Goal: Information Seeking & Learning: Learn about a topic

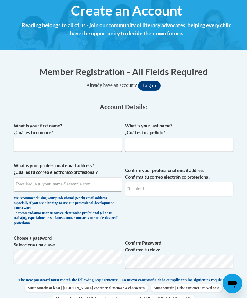
scroll to position [108, 0]
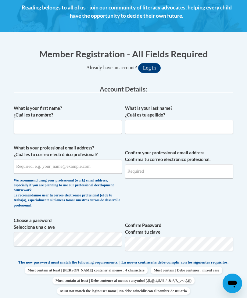
click at [95, 117] on label "What is your first name? ¿Cuál es tu nombre?" at bounding box center [68, 111] width 108 height 13
click at [95, 120] on input "What is your first name? ¿Cuál es tu nombre?" at bounding box center [68, 127] width 108 height 14
type input "Evie"
click at [186, 129] on input "What is your last name? ¿Cuál es tu apellido?" at bounding box center [179, 127] width 108 height 14
type input "Goodwin"
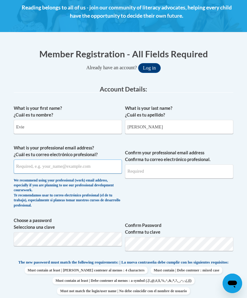
click at [97, 165] on input "What is your professional email address? ¿Cuál es tu correo electrónico profesi…" at bounding box center [68, 167] width 108 height 14
type input "egoodwin@hmhosp.org"
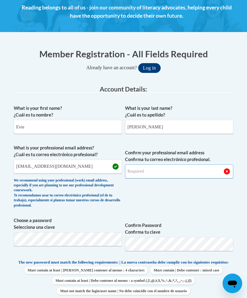
click at [202, 174] on input "Confirm your professional email address Confirma tu correo electrónico profesio…" at bounding box center [179, 172] width 108 height 14
type input "e"
type input "egoodwin@hmhosp.org"
click at [149, 67] on button "Log in" at bounding box center [149, 68] width 23 height 10
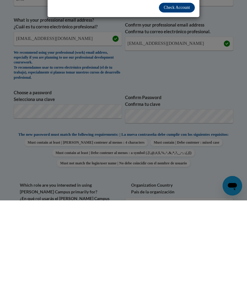
scroll to position [67, 0]
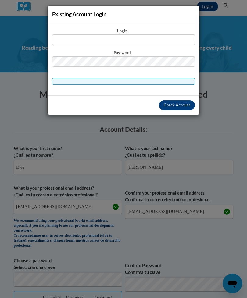
click at [220, 159] on div "Existing Account Login Login Password" at bounding box center [123, 149] width 247 height 298
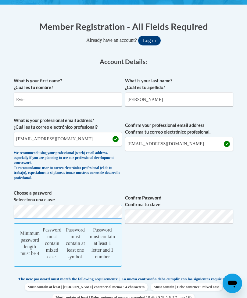
scroll to position [138, 0]
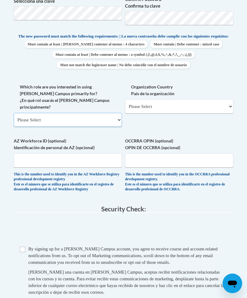
select select "fbf2d438-af2f-41f8-98f1-81c410e29de3"
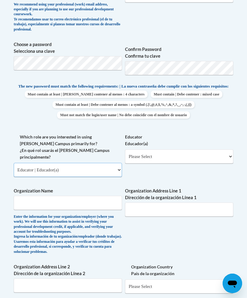
scroll to position [282, 0]
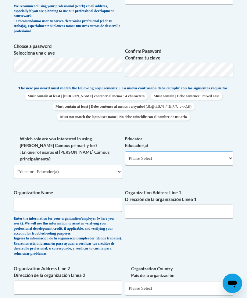
click at [159, 155] on select "Please Select Early Learning/Daycare Teacher/Family Home Care Provider | Maestr…" at bounding box center [179, 158] width 108 height 14
select select "5e2af403-4f2c-4e49-a02f-103e55d7b75b"
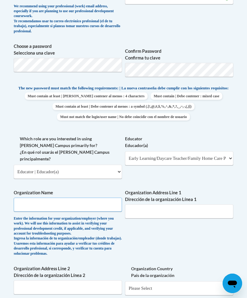
click at [79, 198] on input "Organization Name" at bounding box center [68, 205] width 108 height 14
type input "KidTown"
click at [157, 204] on input "Organization Address Line 1 Dirección de la organización Línea 1" at bounding box center [179, 211] width 108 height 14
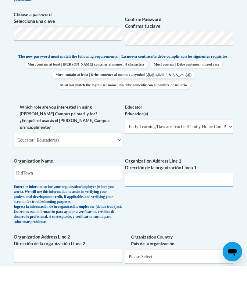
scroll to position [282, 2]
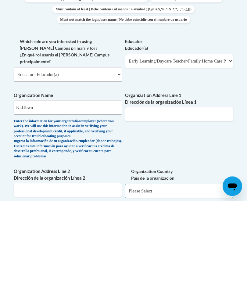
click at [168, 281] on select "Please Select United States | Estados Unidos Outside of the United States | Fue…" at bounding box center [179, 288] width 108 height 14
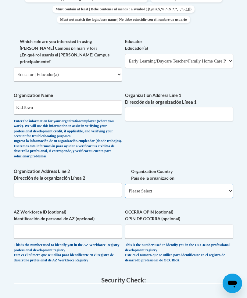
select select "ad49bcad-a171-4b2e-b99c-48b446064914"
select select
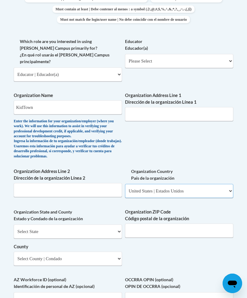
scroll to position [379, 0]
click at [103, 225] on select "Select State Alabama Alaska Arizona Arkansas California Colorado Connecticut De…" at bounding box center [68, 232] width 108 height 14
select select "Kentucky"
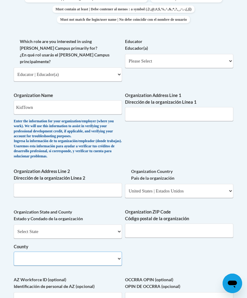
click at [84, 252] on select "County" at bounding box center [68, 259] width 108 height 14
select select "Harrison"
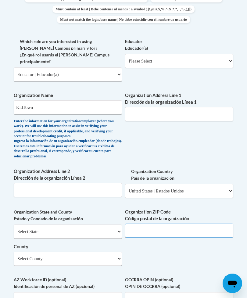
click at [176, 224] on input "Organization ZIP Code Código postal de la organización" at bounding box center [179, 231] width 108 height 14
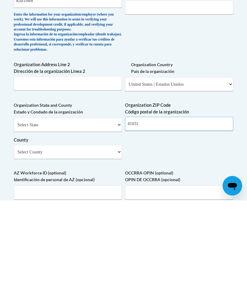
type input "41031"
click at [218, 145] on div "What is your first name? ¿Cuál es tu nombre? Evie What is your last name? ¿Cuál…" at bounding box center [124, 74] width 220 height 507
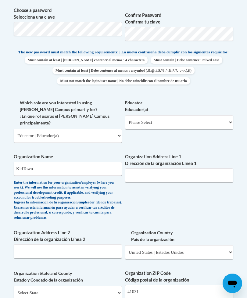
scroll to position [317, 0]
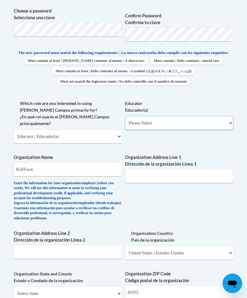
click at [166, 121] on select "Please Select Early Learning/Daycare Teacher/Family Home Care Provider | Maestr…" at bounding box center [179, 123] width 108 height 14
select select "5e2af403-4f2c-4e49-a02f-103e55d7b75b"
select select "null"
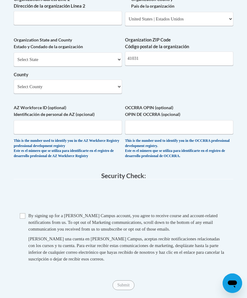
scroll to position [552, 0]
click at [21, 213] on input "Checkbox" at bounding box center [22, 215] width 5 height 5
checkbox input "true"
click at [120, 280] on input "Submit" at bounding box center [124, 285] width 22 height 10
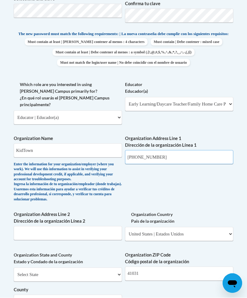
scroll to position [336, 22]
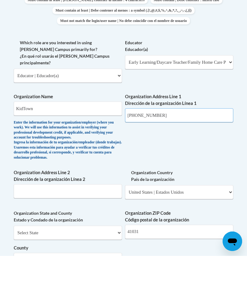
type input "(859)234-2300"
click at [216, 131] on body "This site uses cookies to help improve your learning experience. By continuing …" at bounding box center [123, 214] width 247 height 1101
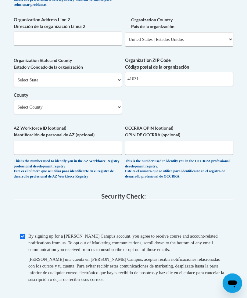
scroll to position [531, 22]
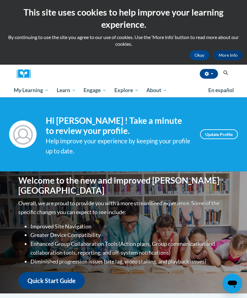
click at [0, 0] on span "My Course Progress" at bounding box center [0, 0] width 0 height 0
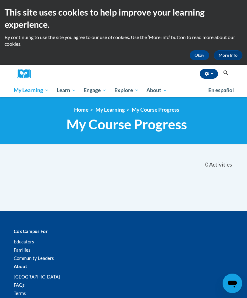
click at [49, 106] on div "<en>Home</en><fr>Accueil</fr><de>Zuhause</de><it>Casa</it><es>Casa</es><pt>Casa…" at bounding box center [123, 121] width 247 height 48
click at [38, 87] on span "My Learning" at bounding box center [31, 90] width 35 height 7
click at [35, 89] on span "My Learning" at bounding box center [31, 90] width 35 height 7
click at [0, 0] on span "Early Care and Learning" at bounding box center [0, 0] width 0 height 0
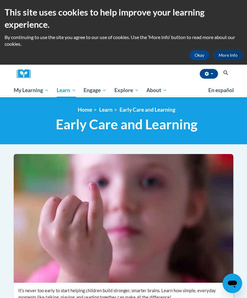
click at [0, 0] on span "My Course Progress" at bounding box center [0, 0] width 0 height 0
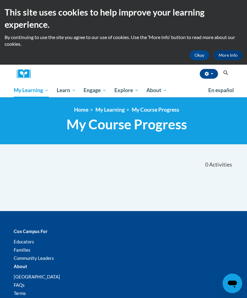
click at [212, 71] on button "button" at bounding box center [209, 74] width 18 height 10
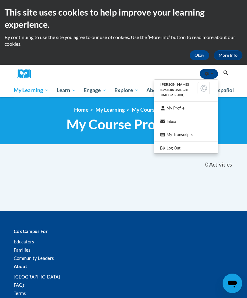
click at [176, 110] on link "My Profile" at bounding box center [185, 108] width 63 height 8
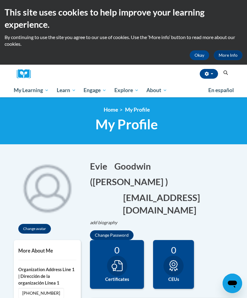
click at [224, 75] on button "Search" at bounding box center [225, 72] width 9 height 7
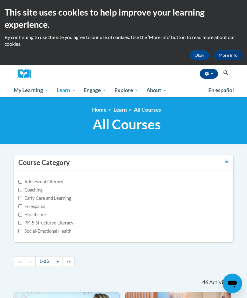
click at [22, 198] on input "Early Care and Learning" at bounding box center [20, 198] width 4 height 4
checkbox input "true"
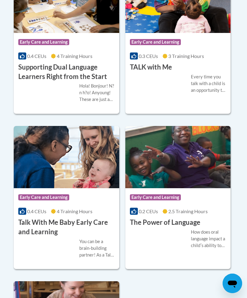
scroll to position [1231, 0]
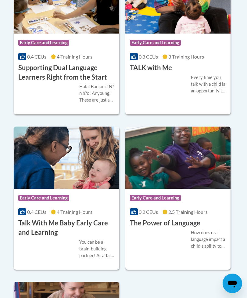
click at [46, 224] on h3 "Talk With Me Baby Early Care and Learning" at bounding box center [66, 228] width 96 height 19
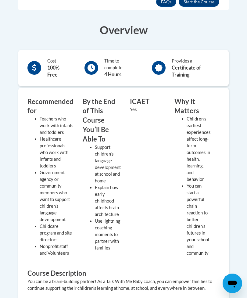
scroll to position [219, 0]
click at [219, 181] on div "Recommended for Teachers who work with infants and toddlers Healthcare professi…" at bounding box center [123, 219] width 201 height 245
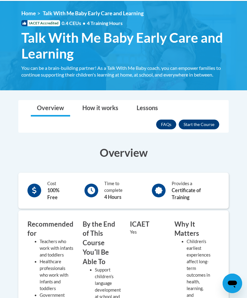
scroll to position [80, 0]
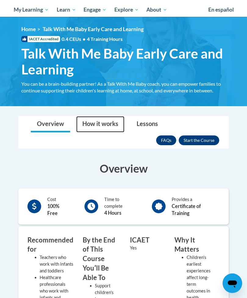
click at [103, 121] on link "How it works" at bounding box center [100, 125] width 48 height 16
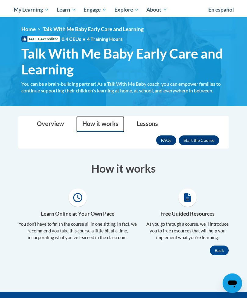
scroll to position [81, 0]
click at [147, 123] on link "Lessons" at bounding box center [148, 124] width 34 height 16
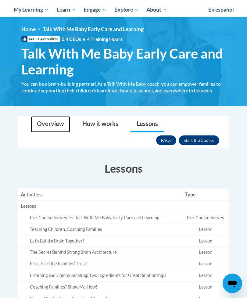
click at [56, 128] on link "Overview" at bounding box center [50, 124] width 39 height 16
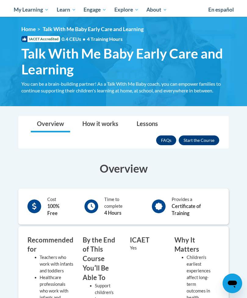
click at [197, 139] on button "Enroll" at bounding box center [199, 141] width 41 height 10
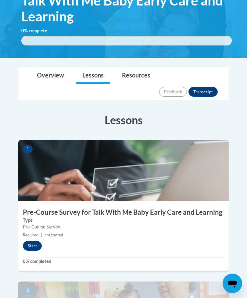
scroll to position [133, 0]
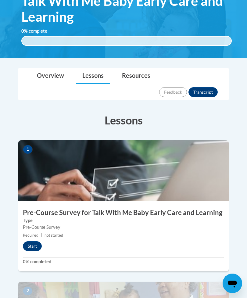
click at [29, 241] on button "Start" at bounding box center [32, 246] width 19 height 10
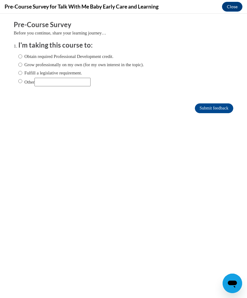
scroll to position [0, 0]
click at [24, 53] on label "Obtain required Professional Development credit." at bounding box center [65, 56] width 95 height 7
click at [22, 53] on input "Obtain required Professional Development credit." at bounding box center [20, 56] width 4 height 7
radio input "true"
click at [217, 107] on input "Submit feedback" at bounding box center [214, 108] width 38 height 10
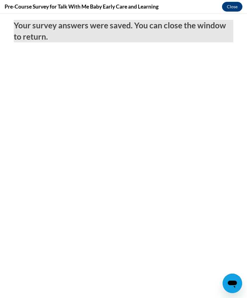
click at [238, 4] on button "Close" at bounding box center [232, 7] width 20 height 10
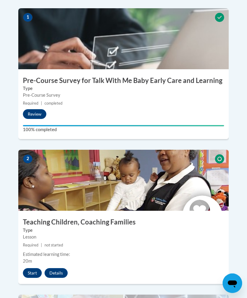
scroll to position [266, 0]
click at [29, 268] on button "Start" at bounding box center [32, 273] width 19 height 10
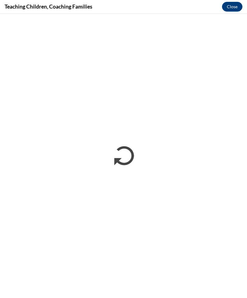
scroll to position [265, 0]
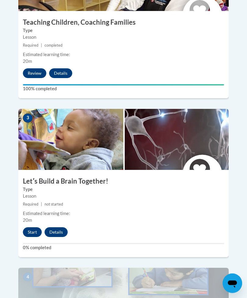
scroll to position [459, 0]
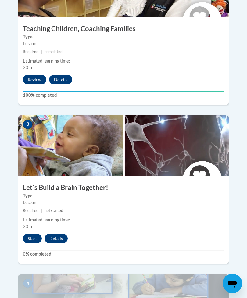
click at [32, 234] on button "Start" at bounding box center [32, 239] width 19 height 10
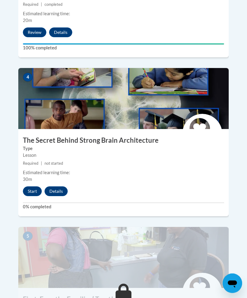
click at [32, 187] on button "Start" at bounding box center [32, 192] width 19 height 10
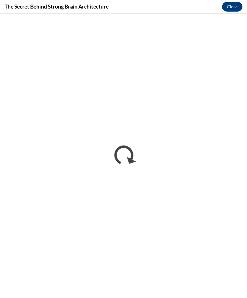
scroll to position [665, 0]
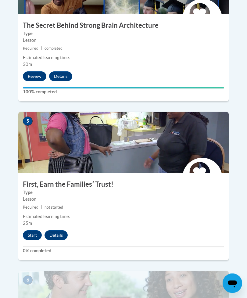
scroll to position [780, 0]
click at [30, 230] on button "Start" at bounding box center [32, 235] width 19 height 10
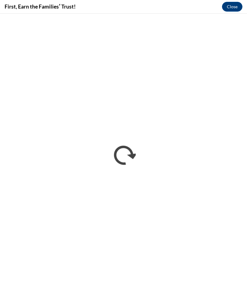
scroll to position [0, 0]
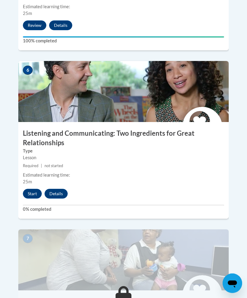
scroll to position [1035, 0]
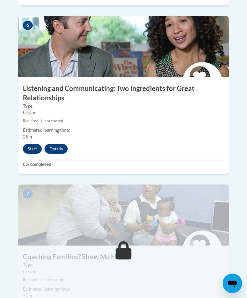
click at [31, 144] on button "Start" at bounding box center [32, 149] width 19 height 10
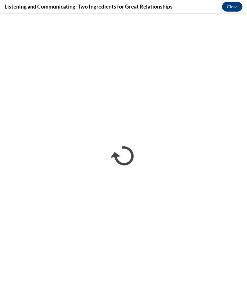
scroll to position [0, 0]
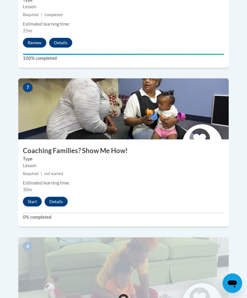
scroll to position [1142, 0]
click at [31, 197] on button "Start" at bounding box center [32, 202] width 19 height 10
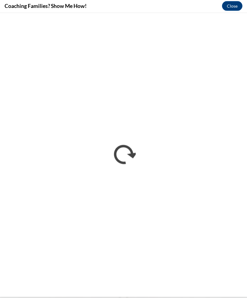
scroll to position [1142, 0]
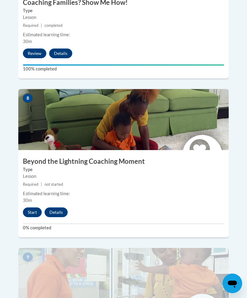
scroll to position [1276, 0]
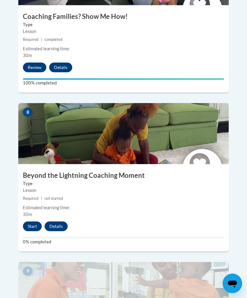
click at [32, 222] on button "Start" at bounding box center [32, 227] width 19 height 10
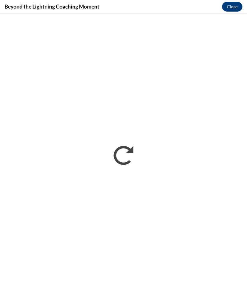
scroll to position [0, 0]
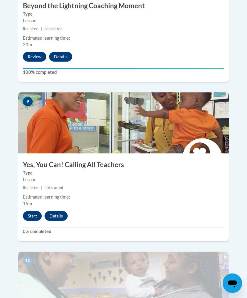
scroll to position [1445, 0]
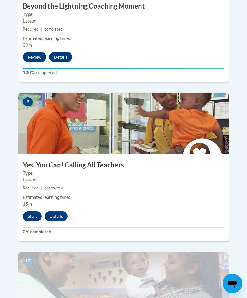
click at [36, 212] on button "Start" at bounding box center [32, 217] width 19 height 10
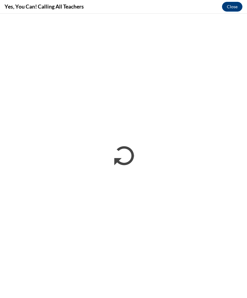
scroll to position [0, 0]
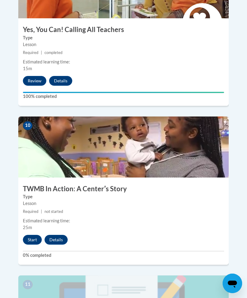
scroll to position [1610, 0]
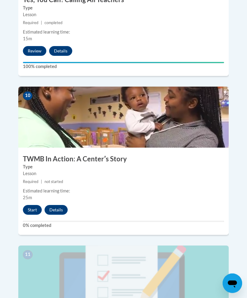
click at [33, 205] on button "Start" at bounding box center [32, 210] width 19 height 10
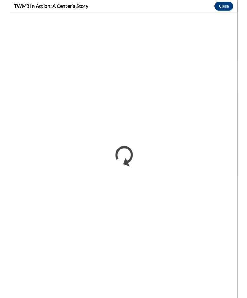
scroll to position [1611, 0]
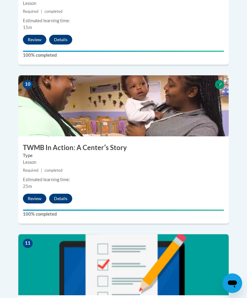
scroll to position [1728, 0]
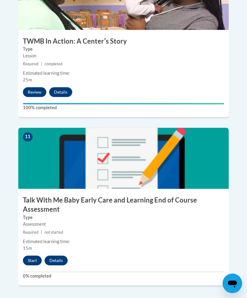
click at [31, 256] on button "Start" at bounding box center [32, 261] width 19 height 10
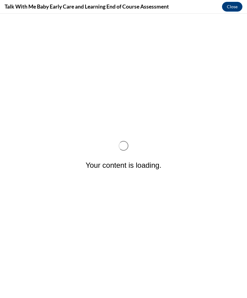
scroll to position [0, 0]
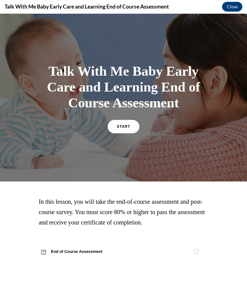
click at [125, 126] on span "START" at bounding box center [123, 127] width 13 height 4
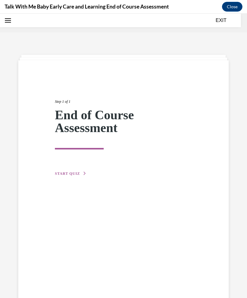
scroll to position [19, 0]
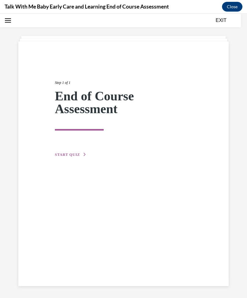
click at [68, 157] on button "START QUIZ" at bounding box center [71, 154] width 32 height 5
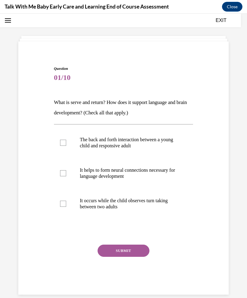
click at [145, 141] on p "The back and forth interaction between a young child and responsive adult" at bounding box center [129, 143] width 98 height 12
click at [66, 141] on input "The back and forth interaction between a young child and responsive adult" at bounding box center [63, 143] width 6 height 6
checkbox input "true"
click at [155, 203] on p "It occurs while the child observes turn taking between two adults" at bounding box center [129, 204] width 98 height 12
click at [66, 203] on input "It occurs while the child observes turn taking between two adults" at bounding box center [63, 204] width 6 height 6
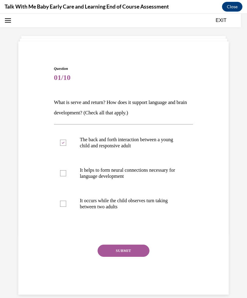
checkbox input "true"
click at [165, 170] on p "It helps to form neural connections necessary for language development" at bounding box center [129, 173] width 98 height 12
click at [66, 170] on input "It helps to form neural connections necessary for language development" at bounding box center [63, 173] width 6 height 6
checkbox input "true"
click at [131, 253] on button "SUBMIT" at bounding box center [124, 251] width 52 height 12
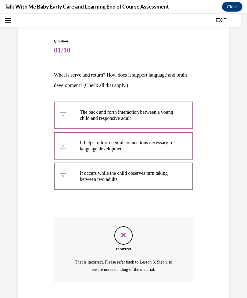
scroll to position [57, 0]
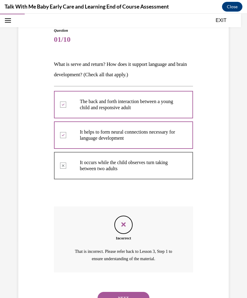
click at [132, 292] on button "NEXT" at bounding box center [124, 298] width 52 height 12
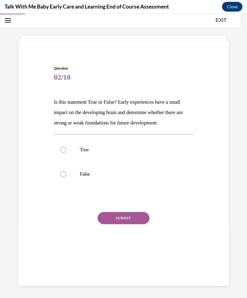
scroll to position [19, 0]
click at [91, 171] on label "False" at bounding box center [123, 174] width 139 height 24
click at [66, 171] on input "False" at bounding box center [63, 174] width 6 height 6
radio input "true"
click at [129, 219] on button "SUBMIT" at bounding box center [124, 218] width 52 height 12
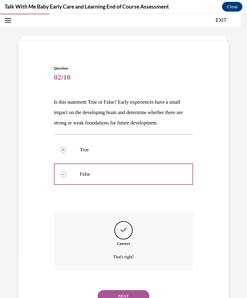
click at [134, 290] on button "NEXT" at bounding box center [124, 296] width 52 height 12
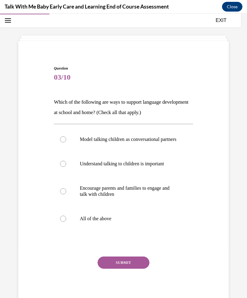
click at [125, 222] on p "All of the above" at bounding box center [129, 219] width 98 height 6
click at [66, 222] on input "All of the above" at bounding box center [63, 219] width 6 height 6
radio input "true"
click at [129, 263] on button "SUBMIT" at bounding box center [124, 263] width 52 height 12
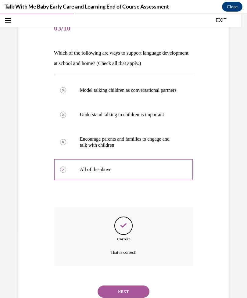
click at [133, 289] on button "NEXT" at bounding box center [124, 292] width 52 height 12
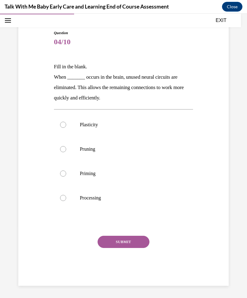
scroll to position [28, 0]
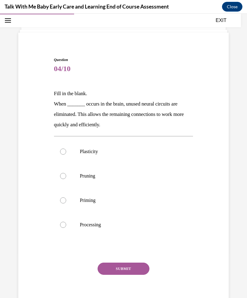
click at [121, 226] on p "Processing" at bounding box center [129, 225] width 98 height 6
click at [66, 226] on input "Processing" at bounding box center [63, 225] width 6 height 6
radio input "true"
click at [131, 269] on button "SUBMIT" at bounding box center [124, 269] width 52 height 12
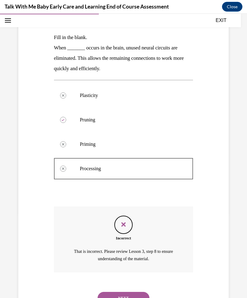
click at [133, 292] on button "NEXT" at bounding box center [124, 298] width 52 height 12
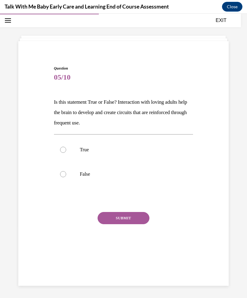
scroll to position [19, 0]
click at [103, 145] on label "True" at bounding box center [123, 150] width 139 height 24
click at [66, 147] on input "True" at bounding box center [63, 150] width 6 height 6
radio input "true"
click at [132, 218] on button "SUBMIT" at bounding box center [124, 218] width 52 height 12
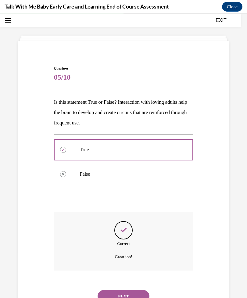
click at [131, 291] on button "NEXT" at bounding box center [124, 296] width 52 height 12
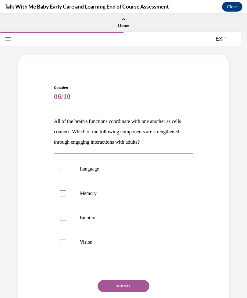
scroll to position [0, 0]
click at [102, 211] on label "Emotion" at bounding box center [123, 218] width 139 height 24
click at [66, 215] on input "Emotion" at bounding box center [63, 218] width 6 height 6
checkbox input "true"
click at [115, 173] on label "Language" at bounding box center [123, 169] width 139 height 24
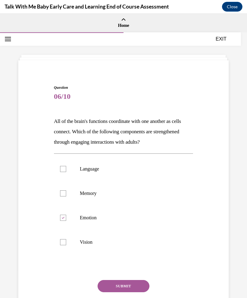
click at [66, 172] on input "Language" at bounding box center [63, 169] width 6 height 6
checkbox input "true"
click at [128, 290] on button "SUBMIT" at bounding box center [124, 286] width 52 height 12
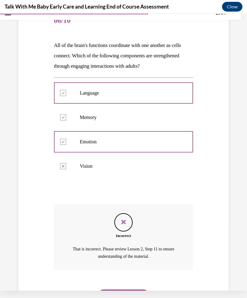
scroll to position [74, 0]
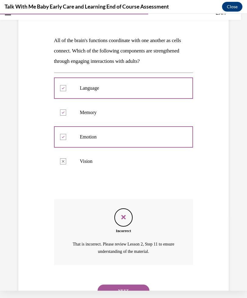
click at [132, 285] on button "NEXT" at bounding box center [124, 291] width 52 height 12
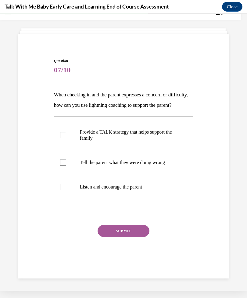
scroll to position [19, 0]
click at [166, 141] on p "Provide a TALK strategy that helps support the family" at bounding box center [129, 135] width 98 height 12
click at [66, 138] on input "Provide a TALK strategy that helps support the family" at bounding box center [63, 135] width 6 height 6
checkbox input "true"
click at [139, 190] on p "Listen and encourage the parent" at bounding box center [129, 187] width 98 height 6
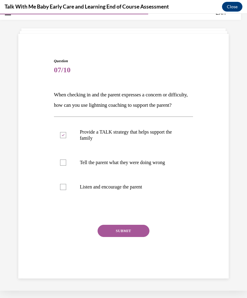
click at [66, 190] on input "Listen and encourage the parent" at bounding box center [63, 187] width 6 height 6
checkbox input "true"
click at [136, 237] on button "SUBMIT" at bounding box center [124, 231] width 52 height 12
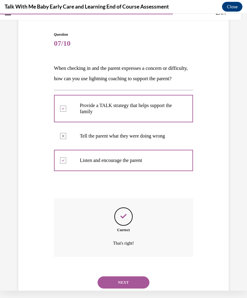
scroll to position [48, 0]
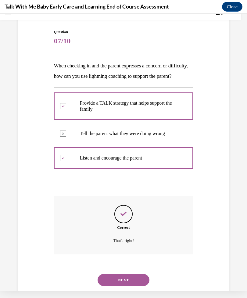
click at [129, 283] on button "NEXT" at bounding box center [124, 280] width 52 height 12
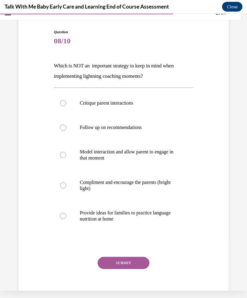
click at [133, 109] on label "Critique parent interactions" at bounding box center [123, 103] width 139 height 24
click at [66, 106] on input "Critique parent interactions" at bounding box center [63, 103] width 6 height 6
radio input "true"
click at [136, 266] on button "SUBMIT" at bounding box center [124, 263] width 52 height 12
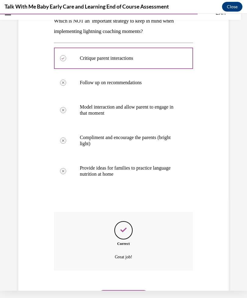
scroll to position [99, 0]
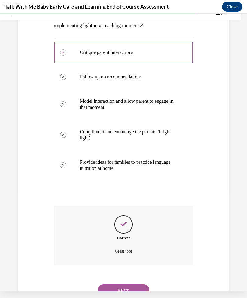
click at [139, 284] on button "NEXT" at bounding box center [124, 290] width 52 height 12
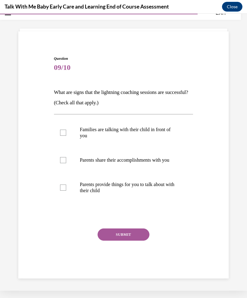
scroll to position [19, 0]
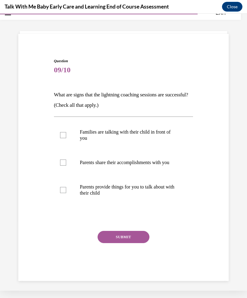
click at [172, 130] on p "Families are talking with their child in front of you" at bounding box center [129, 135] width 98 height 12
click at [66, 132] on input "Families are talking with their child in front of you" at bounding box center [63, 135] width 6 height 6
checkbox input "true"
click at [161, 161] on p "Parents share their accomplishments with you" at bounding box center [129, 163] width 98 height 6
click at [66, 161] on input "Parents share their accomplishments with you" at bounding box center [63, 163] width 6 height 6
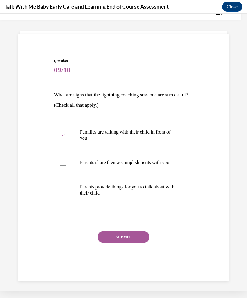
checkbox input "true"
click at [161, 191] on p "Parents provide things for you to talk about with their child" at bounding box center [129, 190] width 98 height 12
click at [66, 191] on input "Parents provide things for you to talk about with their child" at bounding box center [63, 190] width 6 height 6
checkbox input "true"
click at [138, 240] on button "SUBMIT" at bounding box center [124, 237] width 52 height 12
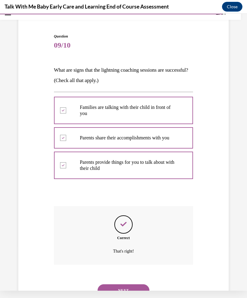
click at [133, 285] on button "NEXT" at bounding box center [124, 290] width 52 height 12
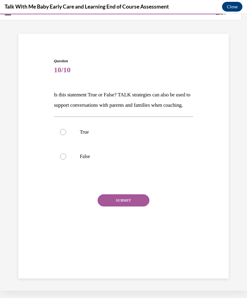
click at [182, 140] on label "True" at bounding box center [123, 132] width 139 height 24
click at [66, 135] on input "True" at bounding box center [63, 132] width 6 height 6
radio input "true"
click at [132, 207] on button "SUBMIT" at bounding box center [124, 200] width 52 height 12
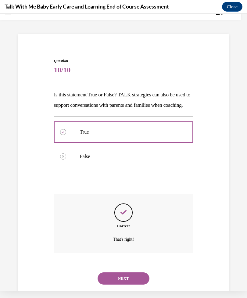
click at [135, 283] on button "NEXT" at bounding box center [124, 279] width 52 height 12
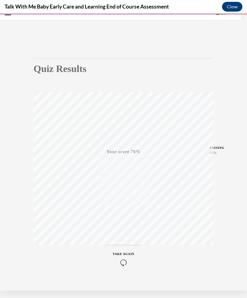
click at [123, 261] on icon "button" at bounding box center [124, 262] width 22 height 7
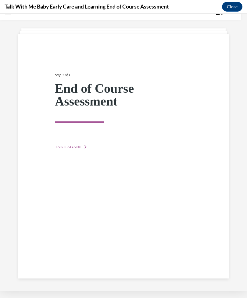
click at [81, 146] on button "TAKE AGAIN" at bounding box center [71, 146] width 33 height 5
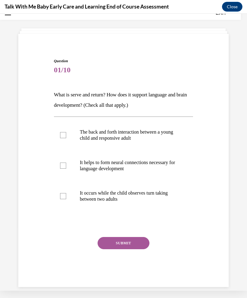
click at [147, 176] on label "It helps to form neural connections necessary for language development" at bounding box center [123, 165] width 139 height 31
click at [66, 169] on input "It helps to form neural connections necessary for language development" at bounding box center [63, 166] width 6 height 6
checkbox input "true"
click at [166, 135] on p "The back and forth interaction between a young child and responsive adult" at bounding box center [129, 135] width 98 height 12
click at [66, 135] on input "The back and forth interaction between a young child and responsive adult" at bounding box center [63, 135] width 6 height 6
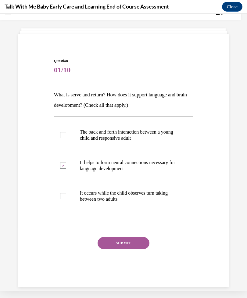
checkbox input "true"
click at [132, 241] on button "SUBMIT" at bounding box center [124, 243] width 52 height 12
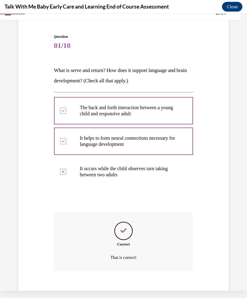
scroll to position [50, 0]
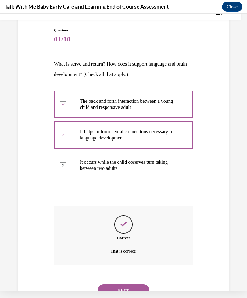
click at [134, 284] on button "NEXT" at bounding box center [124, 290] width 52 height 12
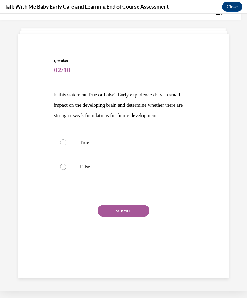
scroll to position [19, 0]
click at [110, 167] on p "False" at bounding box center [129, 167] width 98 height 6
click at [66, 167] on input "False" at bounding box center [63, 167] width 6 height 6
radio input "true"
click at [124, 209] on button "SUBMIT" at bounding box center [124, 211] width 52 height 12
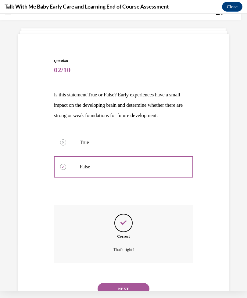
click at [132, 283] on button "NEXT" at bounding box center [124, 289] width 52 height 12
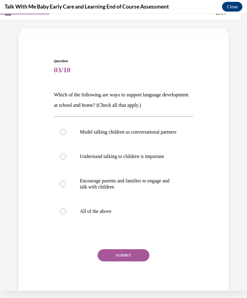
click at [122, 215] on p "All of the above" at bounding box center [129, 211] width 98 height 6
click at [66, 215] on input "All of the above" at bounding box center [63, 211] width 6 height 6
radio input "true"
click at [132, 261] on button "SUBMIT" at bounding box center [124, 255] width 52 height 12
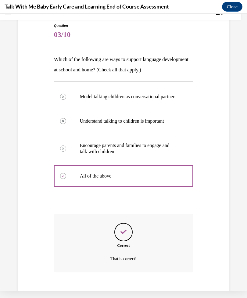
scroll to position [68, 0]
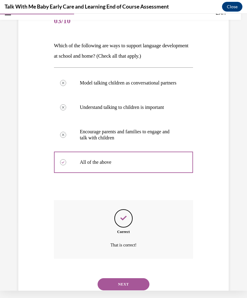
click at [141, 284] on button "NEXT" at bounding box center [124, 284] width 52 height 12
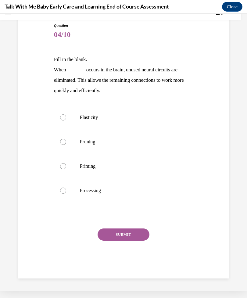
scroll to position [28, 0]
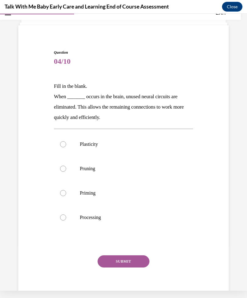
click at [109, 164] on label "Pruning" at bounding box center [123, 169] width 139 height 24
click at [66, 166] on input "Pruning" at bounding box center [63, 169] width 6 height 6
radio input "true"
click at [123, 259] on button "SUBMIT" at bounding box center [124, 261] width 52 height 12
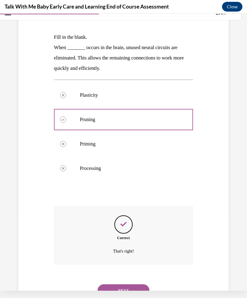
click at [130, 285] on button "NEXT" at bounding box center [124, 290] width 52 height 12
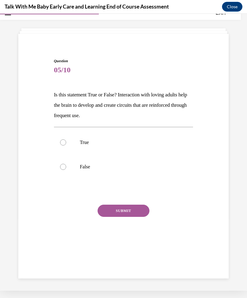
scroll to position [19, 0]
click at [133, 143] on p "True" at bounding box center [129, 142] width 98 height 6
click at [66, 143] on input "True" at bounding box center [63, 142] width 6 height 6
radio input "true"
click at [123, 208] on button "SUBMIT" at bounding box center [124, 211] width 52 height 12
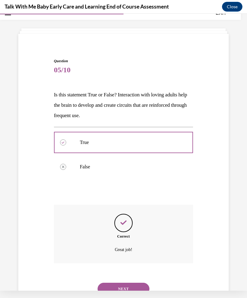
click at [132, 283] on button "NEXT" at bounding box center [124, 289] width 52 height 12
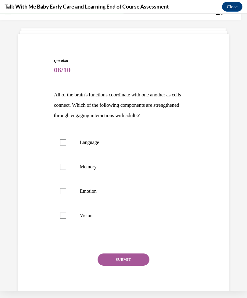
click at [105, 146] on label "Language" at bounding box center [123, 142] width 139 height 24
click at [66, 146] on input "Language" at bounding box center [63, 142] width 6 height 6
checkbox input "true"
click at [109, 191] on p "Emotion" at bounding box center [129, 191] width 98 height 6
click at [66, 191] on input "Emotion" at bounding box center [63, 191] width 6 height 6
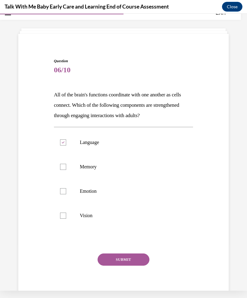
checkbox input "true"
click at [135, 170] on p "Memory" at bounding box center [129, 167] width 98 height 6
click at [66, 170] on input "Memory" at bounding box center [63, 167] width 6 height 6
checkbox input "true"
click at [131, 261] on button "SUBMIT" at bounding box center [124, 260] width 52 height 12
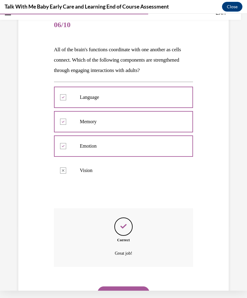
scroll to position [67, 0]
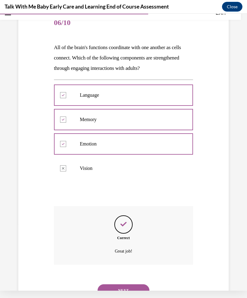
click at [139, 287] on button "NEXT" at bounding box center [124, 290] width 52 height 12
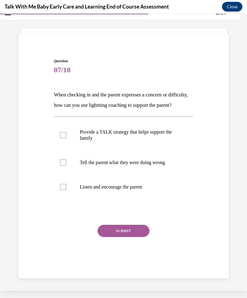
scroll to position [19, 0]
click at [168, 141] on p "Provide a TALK strategy that helps support the family" at bounding box center [129, 135] width 98 height 12
click at [66, 138] on input "Provide a TALK strategy that helps support the family" at bounding box center [63, 135] width 6 height 6
checkbox input "true"
click at [169, 166] on p "Tell the parent what they were doing wrong" at bounding box center [129, 163] width 98 height 6
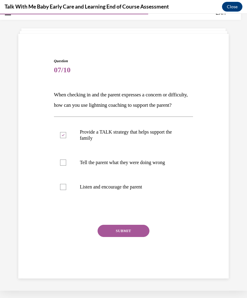
click at [66, 166] on input "Tell the parent what they were doing wrong" at bounding box center [63, 163] width 6 height 6
checkbox input "true"
click at [148, 190] on p "Listen and encourage the parent" at bounding box center [129, 187] width 98 height 6
click at [66, 190] on input "Listen and encourage the parent" at bounding box center [63, 187] width 6 height 6
checkbox input "true"
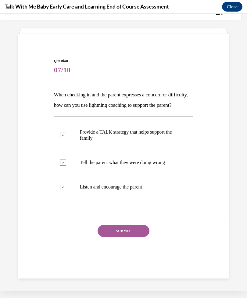
click at [161, 166] on p "Tell the parent what they were doing wrong" at bounding box center [129, 163] width 98 height 6
click at [66, 166] on input "Tell the parent what they were doing wrong" at bounding box center [63, 163] width 6 height 6
checkbox input "false"
click at [133, 237] on button "SUBMIT" at bounding box center [124, 231] width 52 height 12
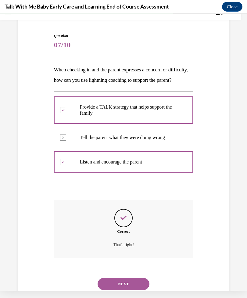
scroll to position [48, 0]
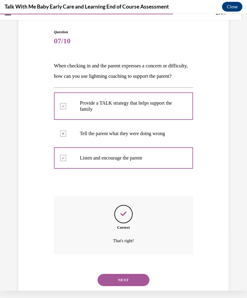
click at [133, 286] on button "NEXT" at bounding box center [124, 280] width 52 height 12
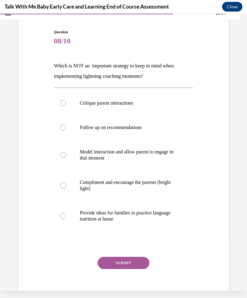
click at [151, 110] on label "Critique parent interactions" at bounding box center [123, 103] width 139 height 24
click at [66, 106] on input "Critique parent interactions" at bounding box center [63, 103] width 6 height 6
radio input "true"
click at [129, 260] on button "SUBMIT" at bounding box center [124, 263] width 52 height 12
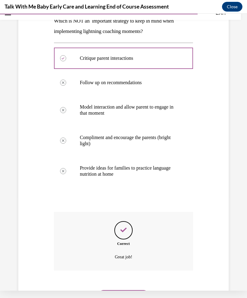
scroll to position [99, 0]
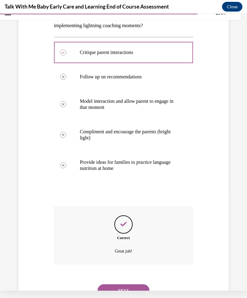
click at [136, 284] on button "NEXT" at bounding box center [124, 290] width 52 height 12
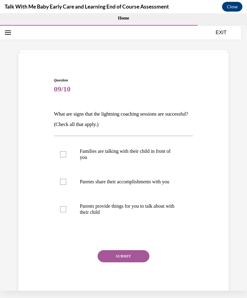
scroll to position [0, 0]
click at [173, 183] on p "Parents share their accomplishments with you" at bounding box center [129, 182] width 98 height 6
click at [66, 183] on input "Parents share their accomplishments with you" at bounding box center [63, 182] width 6 height 6
checkbox input "true"
click at [165, 151] on p "Families are talking with their child in front of you" at bounding box center [129, 154] width 98 height 12
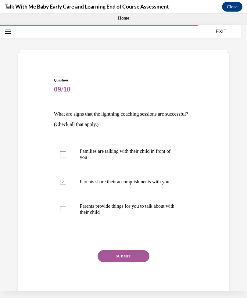
click at [66, 151] on input "Families are talking with their child in front of you" at bounding box center [63, 154] width 6 height 6
checkbox input "true"
click at [144, 208] on p "Parents provide things for you to talk about with their child" at bounding box center [129, 209] width 98 height 12
click at [66, 208] on input "Parents provide things for you to talk about with their child" at bounding box center [63, 209] width 6 height 6
checkbox input "true"
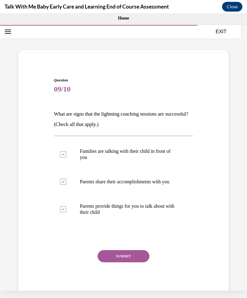
click at [123, 262] on button "SUBMIT" at bounding box center [124, 256] width 52 height 12
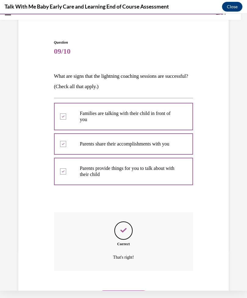
scroll to position [44, 0]
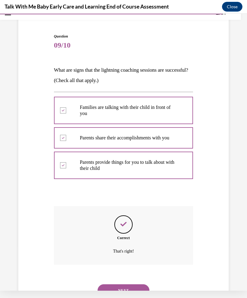
click at [123, 284] on button "NEXT" at bounding box center [124, 290] width 52 height 12
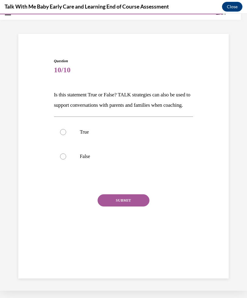
scroll to position [19, 0]
click at [103, 135] on p "True" at bounding box center [129, 132] width 98 height 6
click at [66, 135] on input "True" at bounding box center [63, 132] width 6 height 6
radio input "true"
click at [128, 207] on button "SUBMIT" at bounding box center [124, 200] width 52 height 12
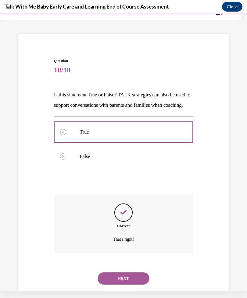
click at [122, 281] on button "NEXT" at bounding box center [124, 279] width 52 height 12
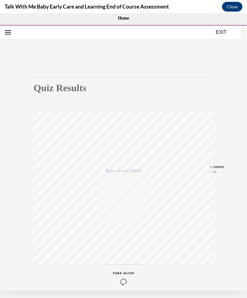
scroll to position [0, 0]
click at [221, 31] on button "EXIT" at bounding box center [221, 31] width 37 height 7
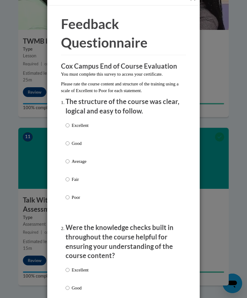
scroll to position [15, 0]
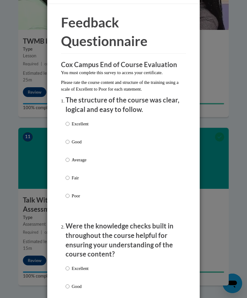
click at [74, 140] on p "Good" at bounding box center [80, 142] width 17 height 7
click at [70, 140] on input "Good" at bounding box center [68, 142] width 4 height 7
radio input "true"
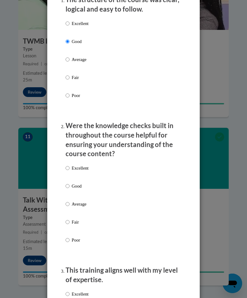
scroll to position [125, 0]
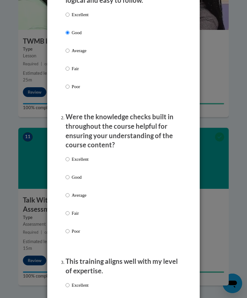
click at [74, 176] on p "Good" at bounding box center [80, 177] width 17 height 7
click at [70, 176] on input "Good" at bounding box center [68, 177] width 4 height 7
radio input "true"
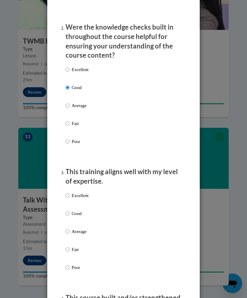
scroll to position [218, 0]
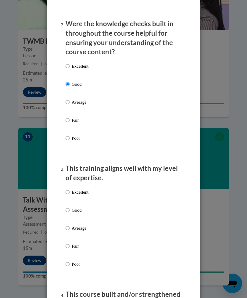
click at [81, 207] on p "Good" at bounding box center [80, 210] width 17 height 7
click at [70, 207] on input "Good" at bounding box center [68, 210] width 4 height 7
radio input "true"
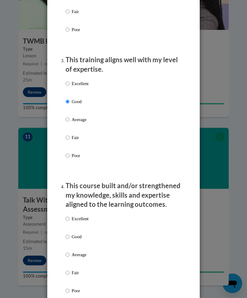
scroll to position [338, 0]
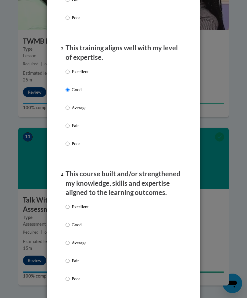
click at [79, 222] on p "Good" at bounding box center [80, 225] width 17 height 7
click at [70, 222] on input "Good" at bounding box center [68, 225] width 4 height 7
radio input "true"
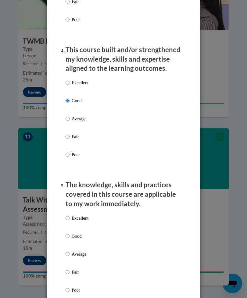
scroll to position [475, 0]
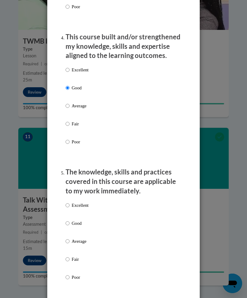
click at [84, 223] on label "Good" at bounding box center [77, 228] width 23 height 16
click at [70, 223] on input "Good" at bounding box center [68, 223] width 4 height 7
radio input "true"
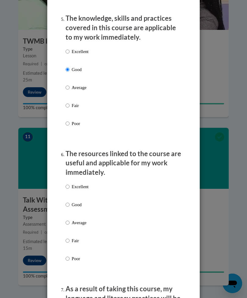
scroll to position [637, 0]
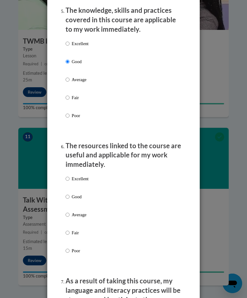
click at [99, 193] on div "Excellent Good Average Fair Poor" at bounding box center [124, 222] width 116 height 100
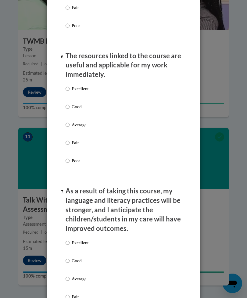
scroll to position [738, 0]
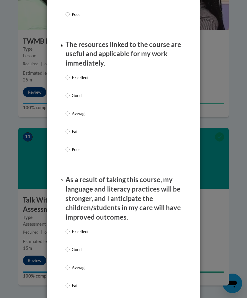
click at [75, 92] on p "Good" at bounding box center [80, 95] width 17 height 7
click at [70, 92] on input "Good" at bounding box center [68, 95] width 4 height 7
radio input "true"
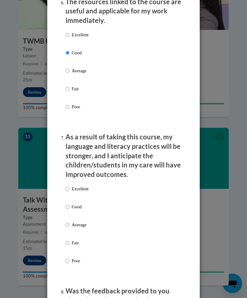
scroll to position [781, 0]
click at [69, 204] on input "Good" at bounding box center [68, 207] width 4 height 7
radio input "true"
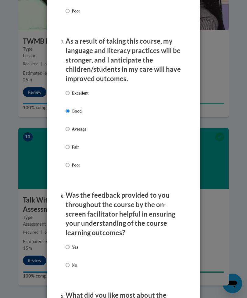
scroll to position [882, 0]
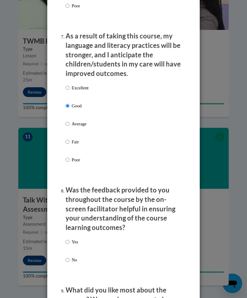
click at [67, 239] on input "Yes" at bounding box center [68, 242] width 4 height 7
radio input "true"
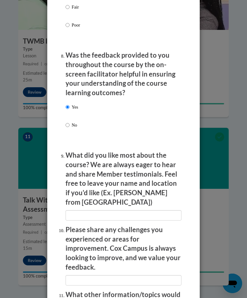
scroll to position [1017, 0]
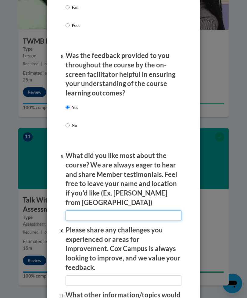
click at [160, 211] on input "textbox" at bounding box center [124, 216] width 116 height 10
click at [86, 211] on input "textbox" at bounding box center [124, 216] width 116 height 10
click at [163, 211] on input "textbox" at bounding box center [124, 216] width 116 height 10
type input "I like the videos a lot. The way it started with one person discussing a topic,…"
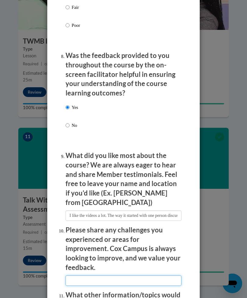
scroll to position [1773, 0]
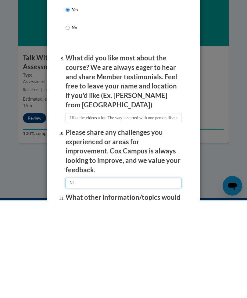
type input "N"
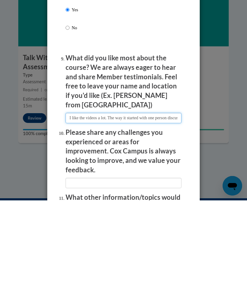
click at [170, 211] on input "textbox" at bounding box center [124, 216] width 116 height 10
click at [169, 211] on input "textbox" at bounding box center [124, 216] width 116 height 10
type input "I like the videos a lot. The way it started with one person discussing a topic,…"
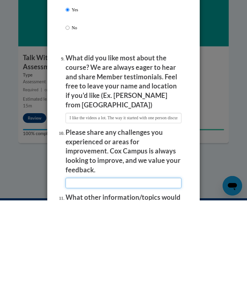
click at [157, 276] on input "textbox" at bounding box center [124, 281] width 116 height 10
type input "I"
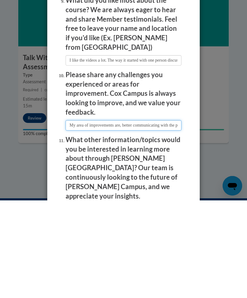
scroll to position [1075, 0]
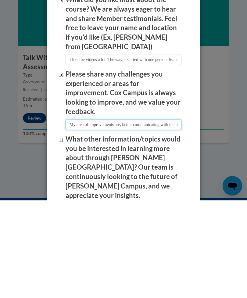
type input "My area of improvements are, better communicating with the parents, and making …"
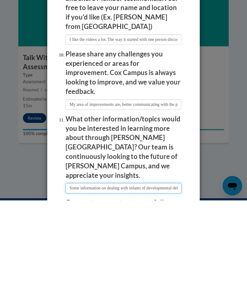
scroll to position [1097, 0]
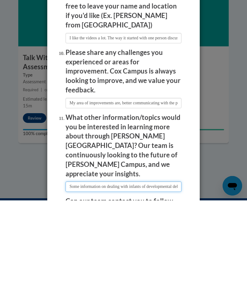
type input "Some information on dealing with infants of developmental delays"
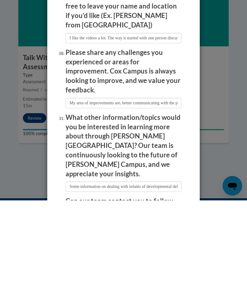
radio input "true"
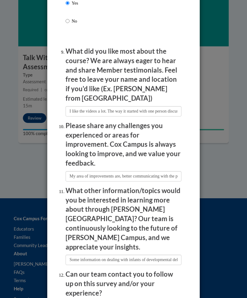
scroll to position [1121, 0]
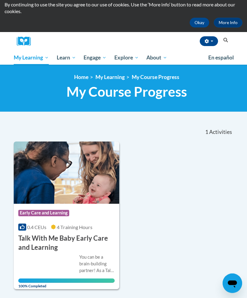
scroll to position [33, 0]
click at [0, 0] on span "Certificates" at bounding box center [0, 0] width 0 height 0
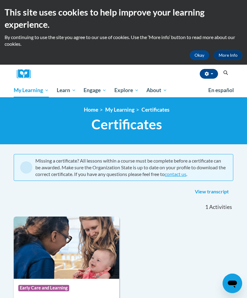
click at [28, 91] on span "My Learning" at bounding box center [31, 90] width 35 height 7
click at [21, 95] on link "My Learning" at bounding box center [31, 90] width 43 height 14
click at [0, 0] on span "My Course Progress" at bounding box center [0, 0] width 0 height 0
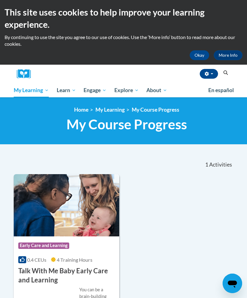
click at [27, 92] on span "My Learning" at bounding box center [31, 90] width 35 height 7
click at [121, 78] on div "[PERSON_NAME] (Eastern Daylight Time GMT-0400 ) My Profile Inbox My Transcripts…" at bounding box center [132, 74] width 195 height 19
click at [165, 86] on link "About" at bounding box center [157, 90] width 29 height 14
click at [156, 89] on span "About" at bounding box center [157, 90] width 21 height 7
click at [0, 0] on span "All Courses" at bounding box center [0, 0] width 0 height 0
